Goal: Task Accomplishment & Management: Complete application form

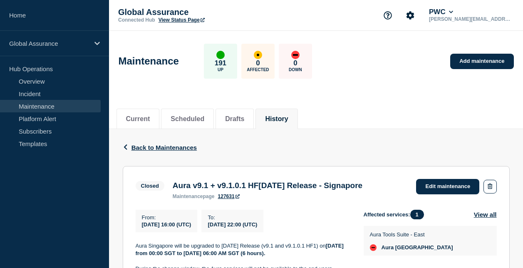
click at [280, 109] on li "History" at bounding box center [276, 119] width 42 height 20
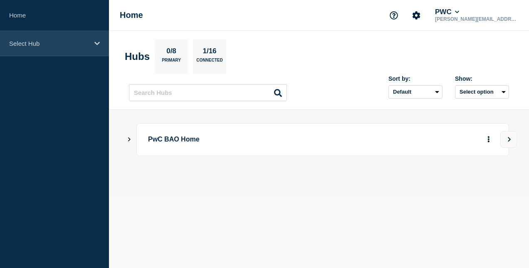
click at [44, 41] on p "Select Hub" at bounding box center [49, 43] width 80 height 7
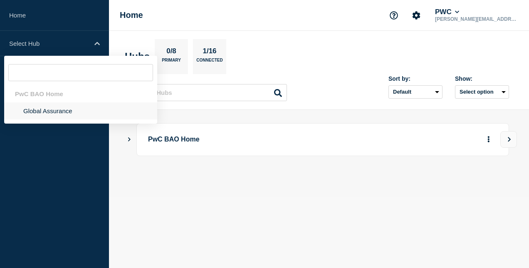
click at [43, 110] on li "Global Assurance" at bounding box center [80, 110] width 153 height 17
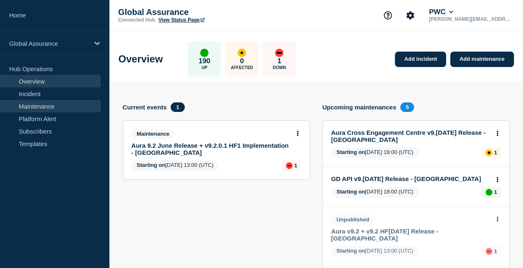
click at [47, 109] on link "Maintenance" at bounding box center [50, 106] width 101 height 12
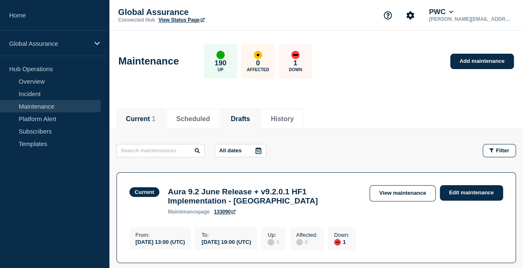
click at [246, 119] on button "Drafts" at bounding box center [240, 118] width 19 height 7
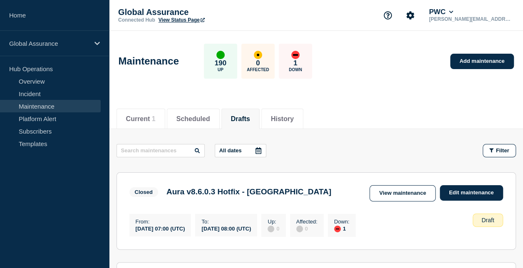
scroll to position [208, 0]
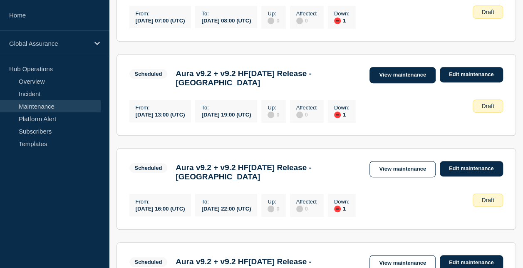
click at [393, 74] on link "View maintenance" at bounding box center [402, 75] width 66 height 16
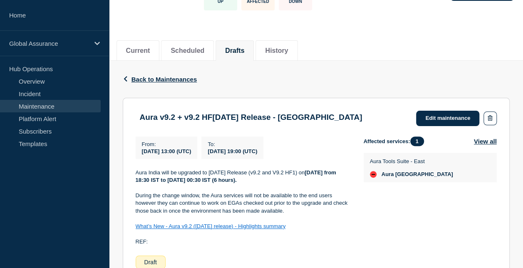
scroll to position [166, 0]
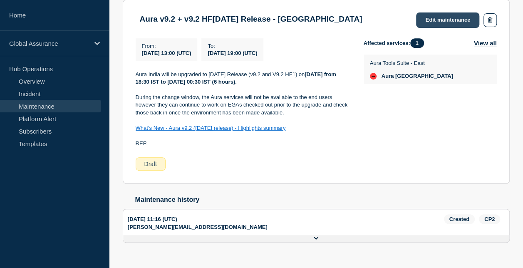
click at [449, 15] on link "Edit maintenance" at bounding box center [447, 19] width 63 height 15
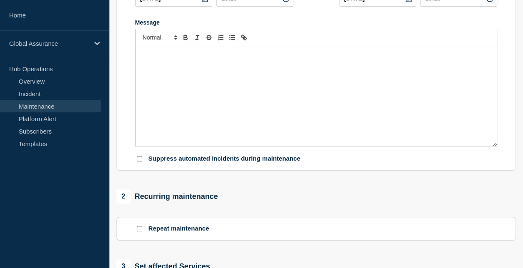
type input "Aura v9.2 + v9.2 HF1June 2025 Release - India"
type input "2025-08-22"
type input "13:00"
type input "2025-08-22"
type input "19:00"
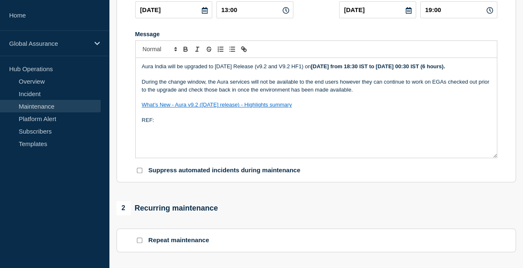
click at [164, 124] on p "REF:" at bounding box center [316, 120] width 349 height 7
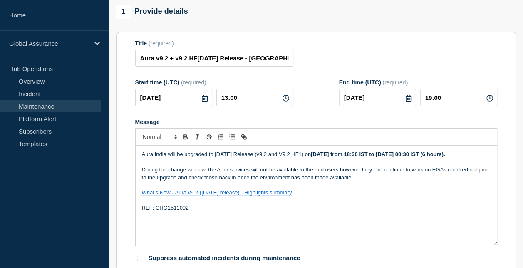
scroll to position [16, 0]
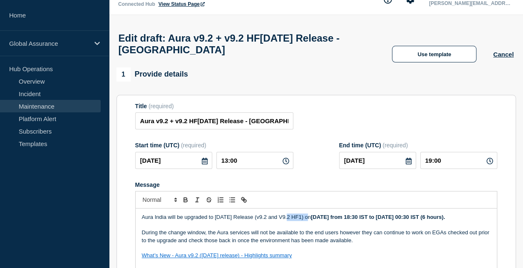
drag, startPoint x: 289, startPoint y: 220, endPoint x: 308, endPoint y: 218, distance: 19.2
click at [308, 218] on p "Aura India will be upgraded to June 2025 Release (v9.2 and V9.2 HF1) on Friday,…" at bounding box center [316, 216] width 349 height 7
copy p "V9.2 HF1"
click at [314, 142] on form "Title (required) Aura v9.2 + v9.2 HF1June 2025 Release - India Start time (UTC)…" at bounding box center [316, 214] width 362 height 223
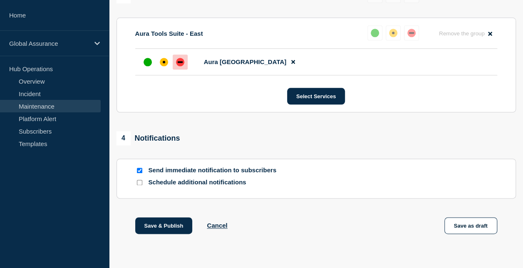
scroll to position [473, 0]
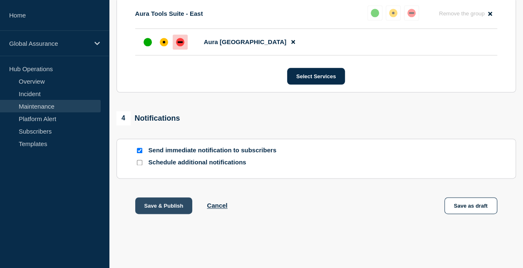
click at [174, 204] on button "Save & Publish" at bounding box center [163, 205] width 57 height 17
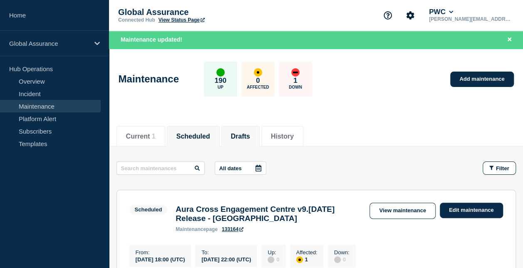
click at [244, 133] on button "Drafts" at bounding box center [240, 136] width 19 height 7
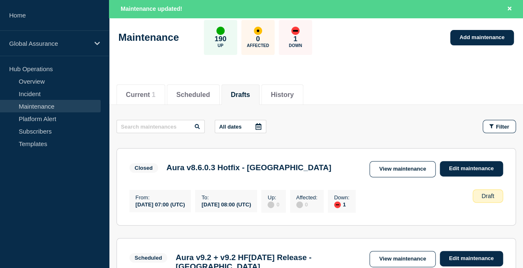
scroll to position [250, 0]
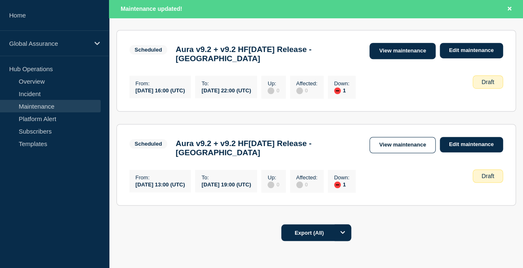
click at [386, 48] on link "View maintenance" at bounding box center [402, 51] width 66 height 16
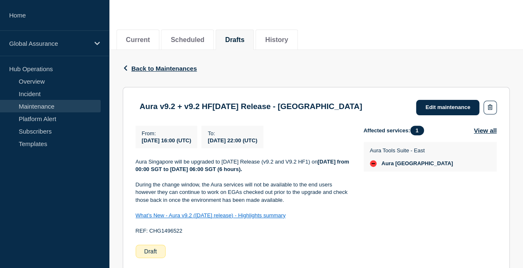
scroll to position [57, 0]
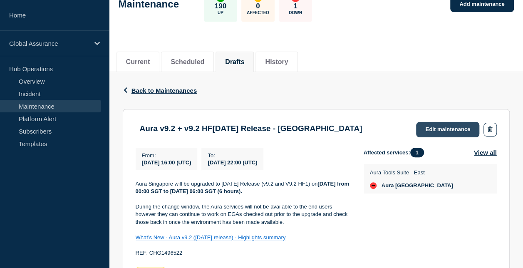
click at [445, 126] on link "Edit maintenance" at bounding box center [447, 129] width 63 height 15
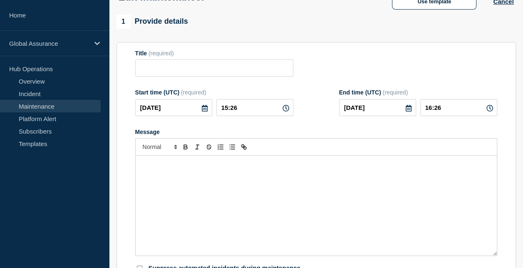
type input "Aura v9.2 + v9.2 HF1June 2025 Release - Singapore"
type input "2025-08-25"
type input "16:00"
type input "2025-08-25"
type input "22:00"
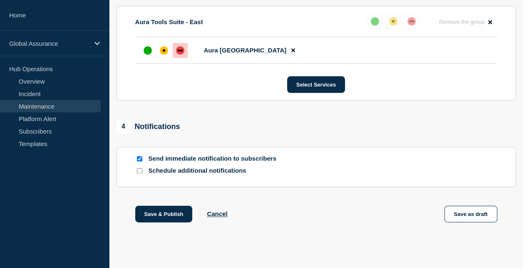
scroll to position [473, 0]
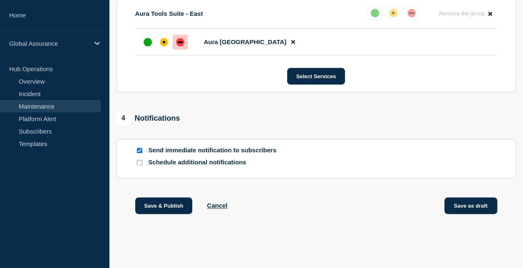
click at [471, 208] on button "Save as draft" at bounding box center [470, 205] width 53 height 17
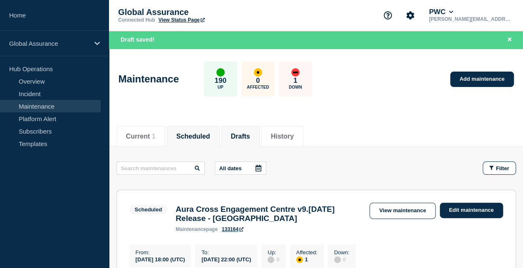
click at [245, 133] on button "Drafts" at bounding box center [240, 136] width 19 height 7
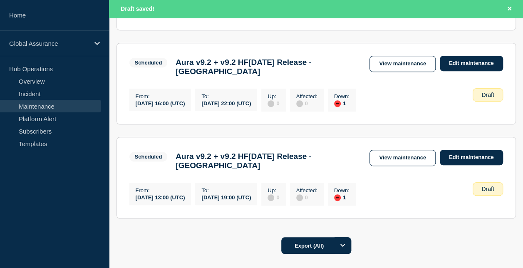
scroll to position [250, 0]
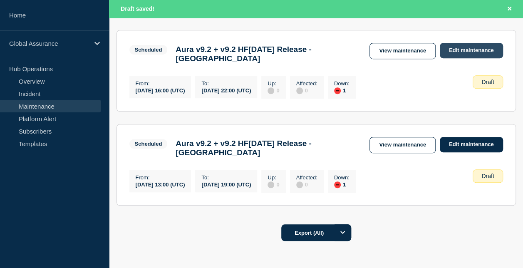
click at [467, 47] on link "Edit maintenance" at bounding box center [471, 50] width 63 height 15
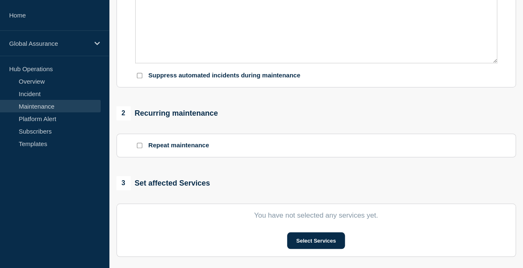
type input "Aura v9.2 + v9.2 HF1June 2025 Release - Singapore"
type input "2025-08-25"
type input "16:00"
type input "2025-08-25"
type input "22:00"
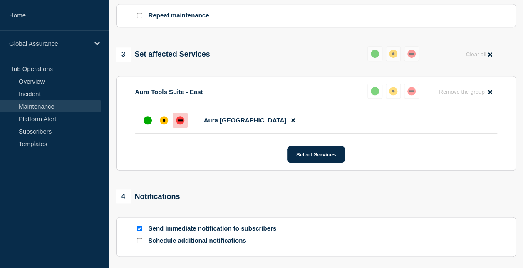
scroll to position [458, 0]
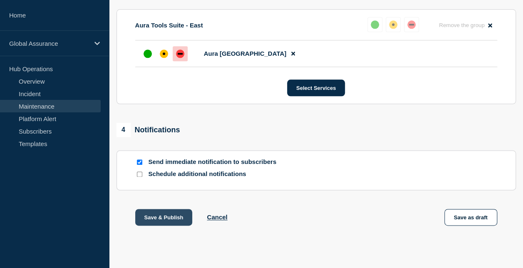
click at [181, 222] on button "Save & Publish" at bounding box center [163, 217] width 57 height 17
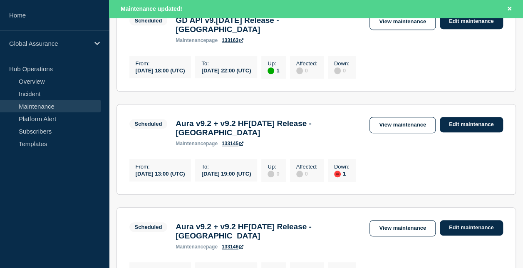
scroll to position [374, 0]
